Goal: Task Accomplishment & Management: Manage account settings

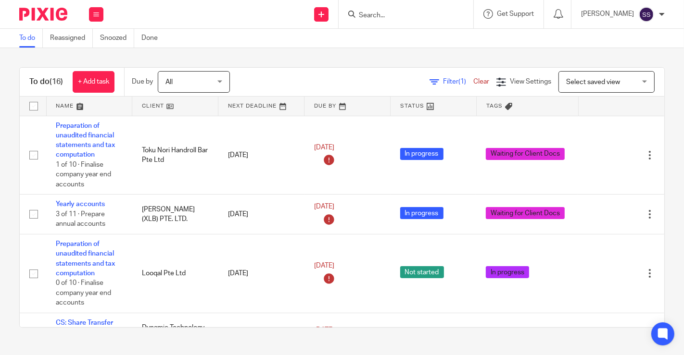
click at [172, 105] on link at bounding box center [175, 106] width 86 height 19
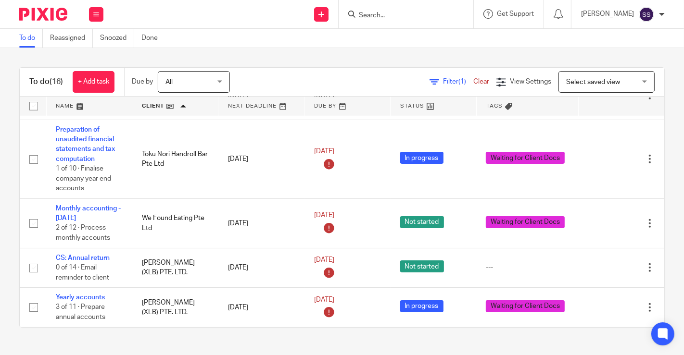
scroll to position [744, 0]
drag, startPoint x: 640, startPoint y: 237, endPoint x: 652, endPoint y: 302, distance: 66.5
click at [652, 302] on div "To do (16) + Add task Due by All All Today Tomorrow This week Next week This mo…" at bounding box center [342, 197] width 684 height 299
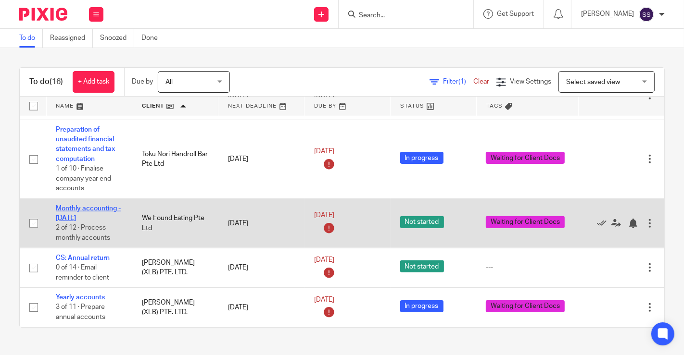
click at [94, 205] on link "Monthly accounting - [DATE]" at bounding box center [88, 213] width 65 height 16
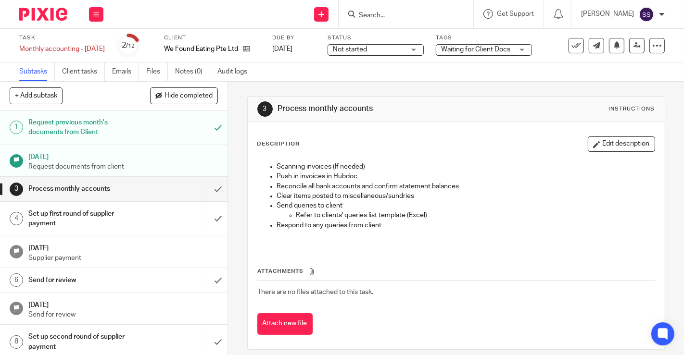
click at [514, 55] on div "Waiting for Client Docs" at bounding box center [484, 50] width 96 height 12
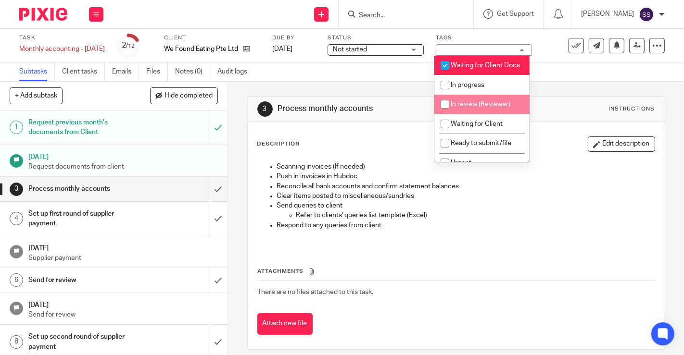
click at [464, 108] on span "In review (Reviewer)" at bounding box center [481, 104] width 60 height 7
checkbox input "true"
click at [452, 69] on span "Waiting for Client Docs" at bounding box center [485, 65] width 69 height 7
checkbox input "false"
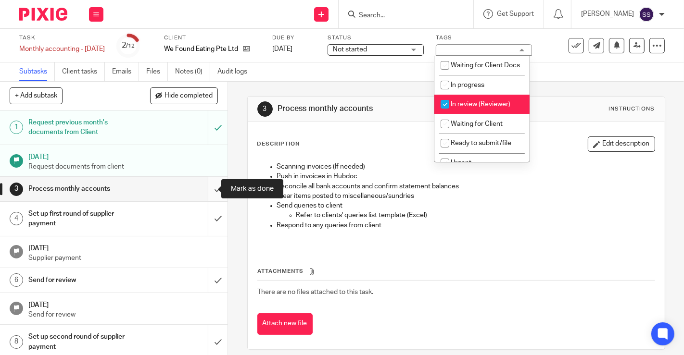
click at [210, 184] on input "submit" at bounding box center [113, 189] width 227 height 24
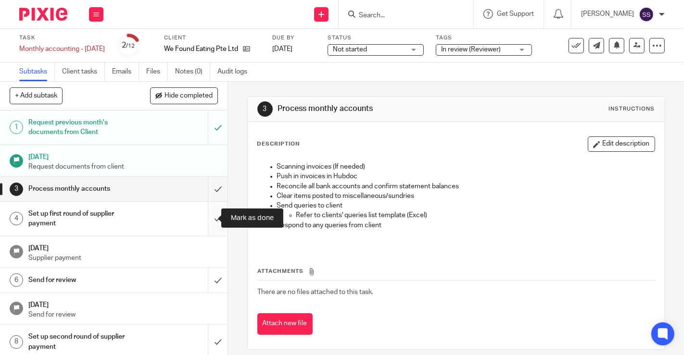
click at [210, 216] on input "submit" at bounding box center [113, 219] width 227 height 34
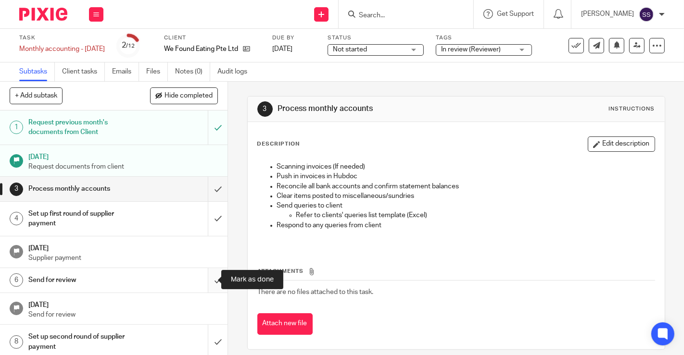
click at [209, 277] on input "submit" at bounding box center [113, 280] width 227 height 24
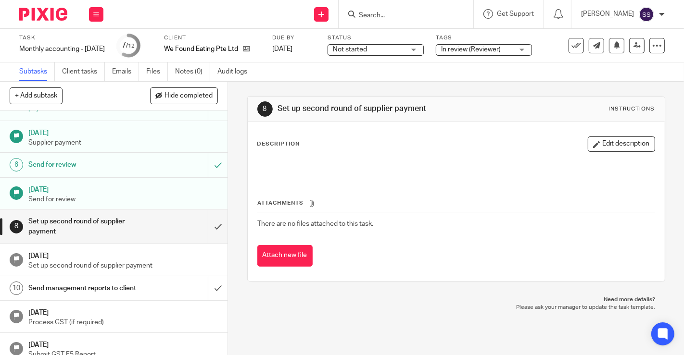
scroll to position [133, 0]
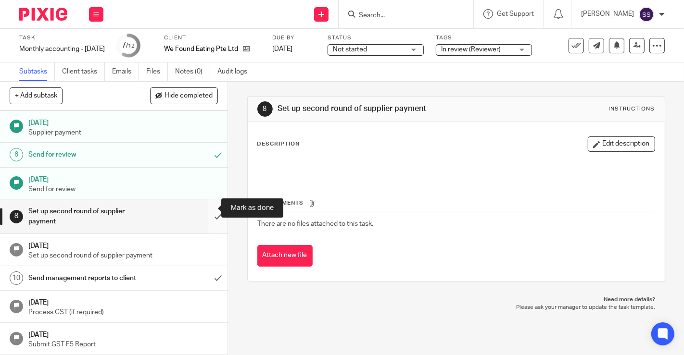
click at [207, 200] on input "submit" at bounding box center [113, 217] width 227 height 34
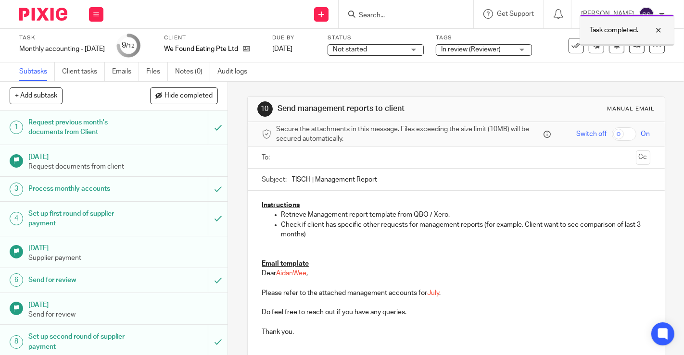
click at [659, 25] on div at bounding box center [651, 31] width 26 height 12
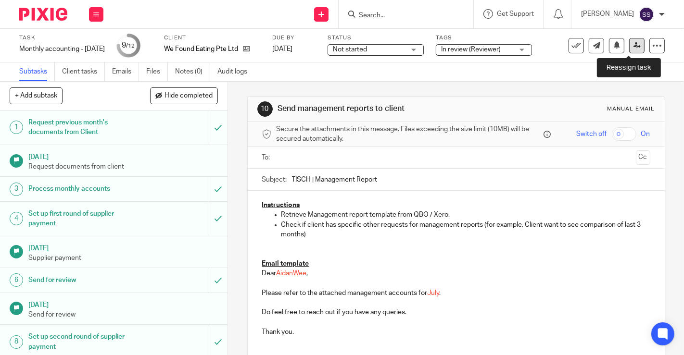
click at [633, 49] on icon at bounding box center [636, 45] width 7 height 7
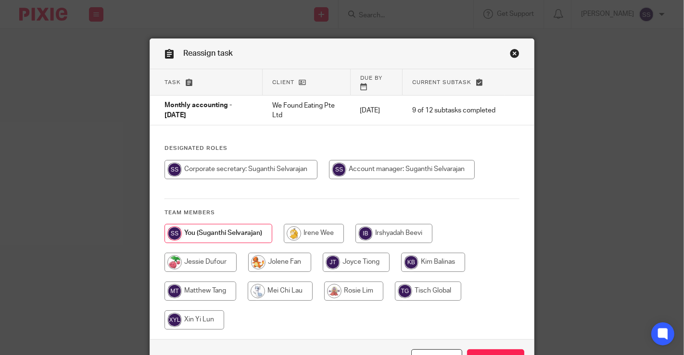
click at [302, 224] on input "radio" at bounding box center [314, 233] width 60 height 19
radio input "true"
click at [503, 350] on input "Reassign" at bounding box center [495, 360] width 57 height 21
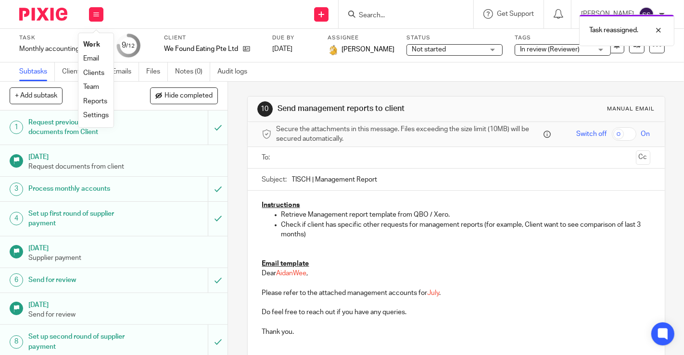
click at [95, 44] on link "Work" at bounding box center [91, 44] width 17 height 7
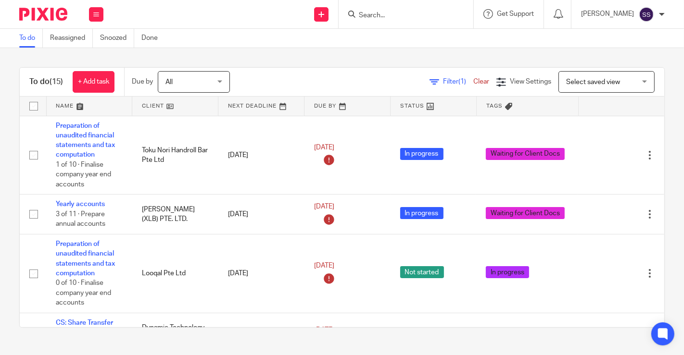
click at [167, 106] on link at bounding box center [175, 106] width 86 height 19
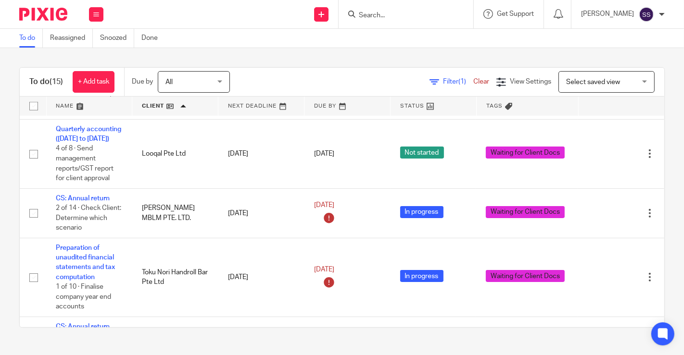
scroll to position [524, 0]
